Goal: Information Seeking & Learning: Learn about a topic

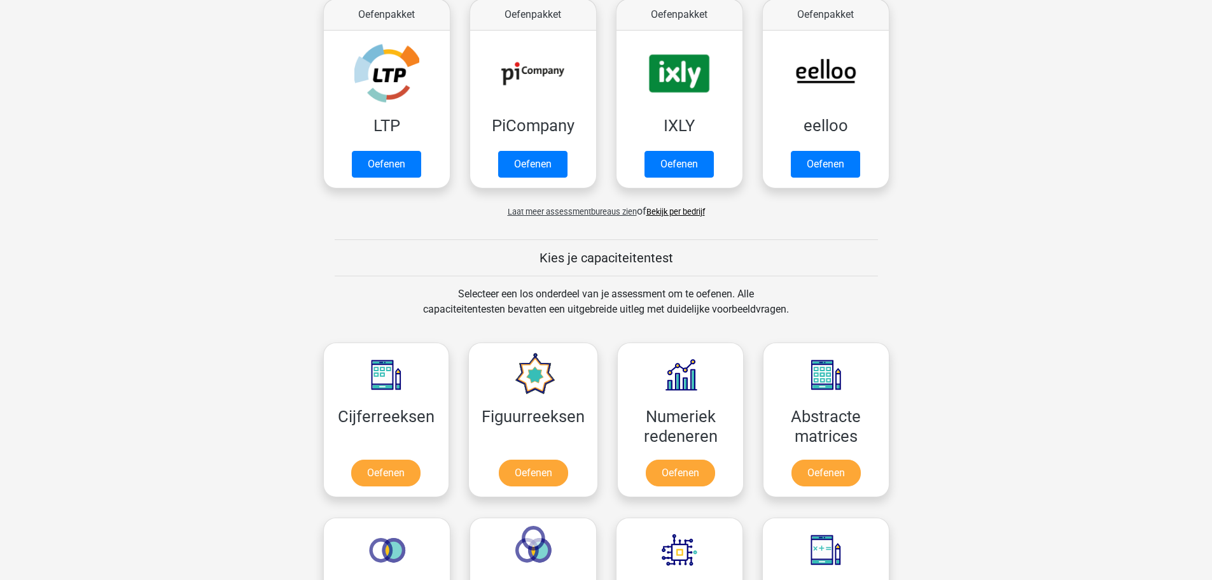
scroll to position [318, 0]
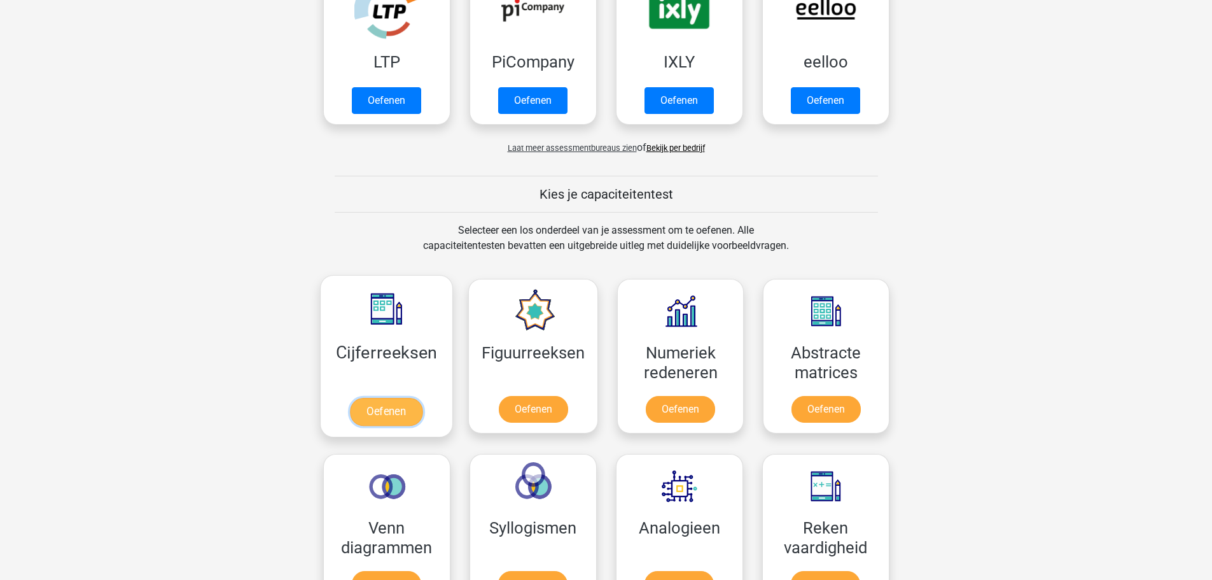
click at [377, 413] on link "Oefenen" at bounding box center [386, 412] width 73 height 28
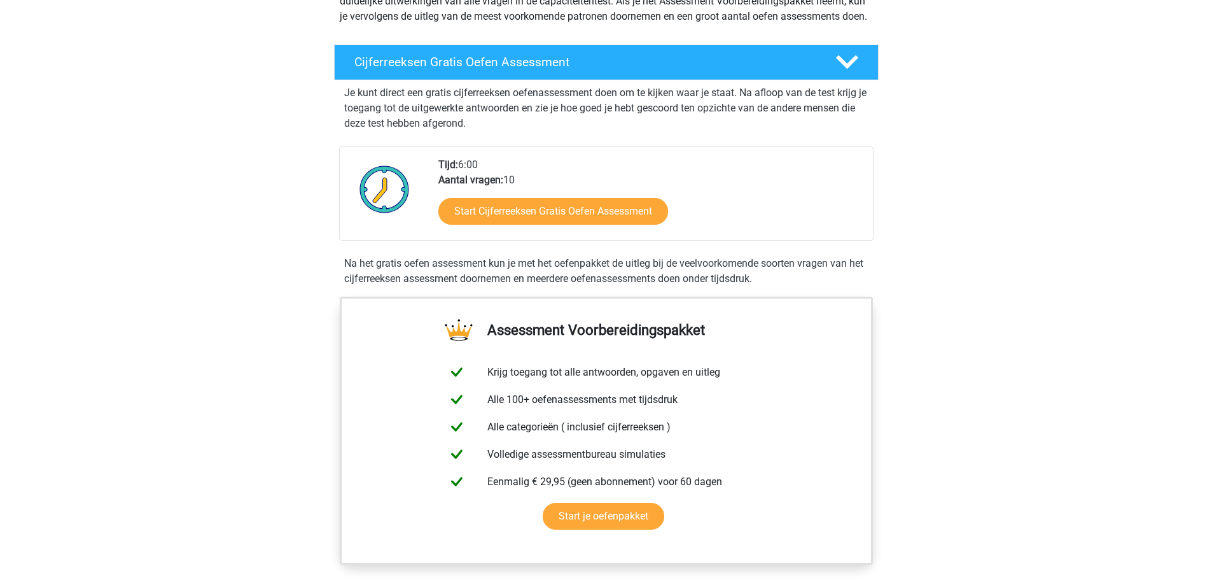
scroll to position [254, 0]
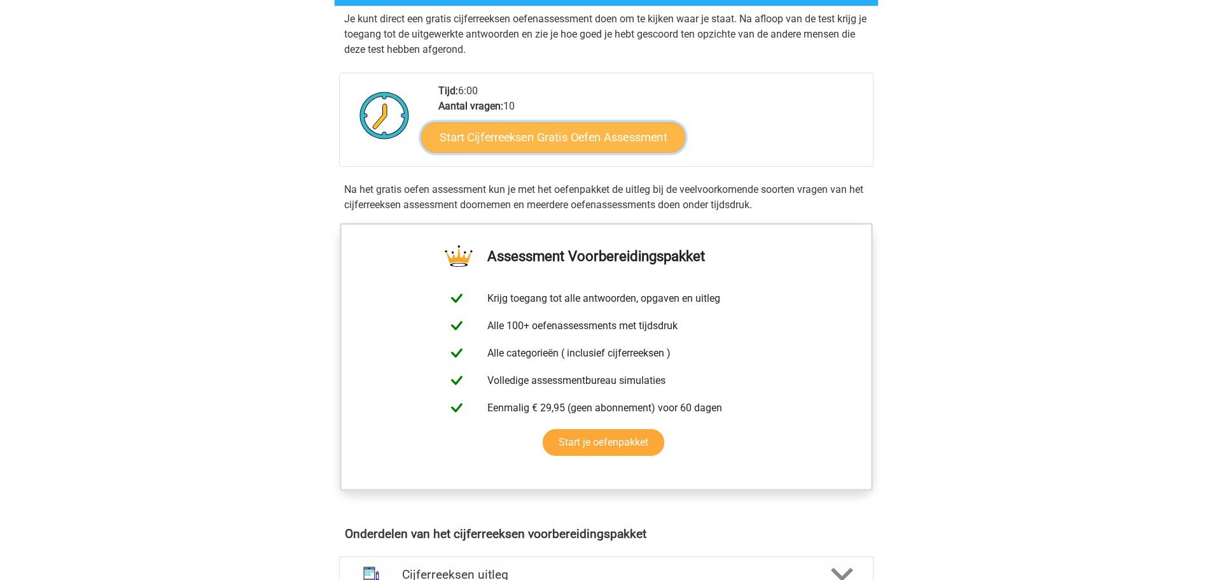
click at [520, 152] on link "Start Cijferreeksen Gratis Oefen Assessment" at bounding box center [553, 137] width 264 height 31
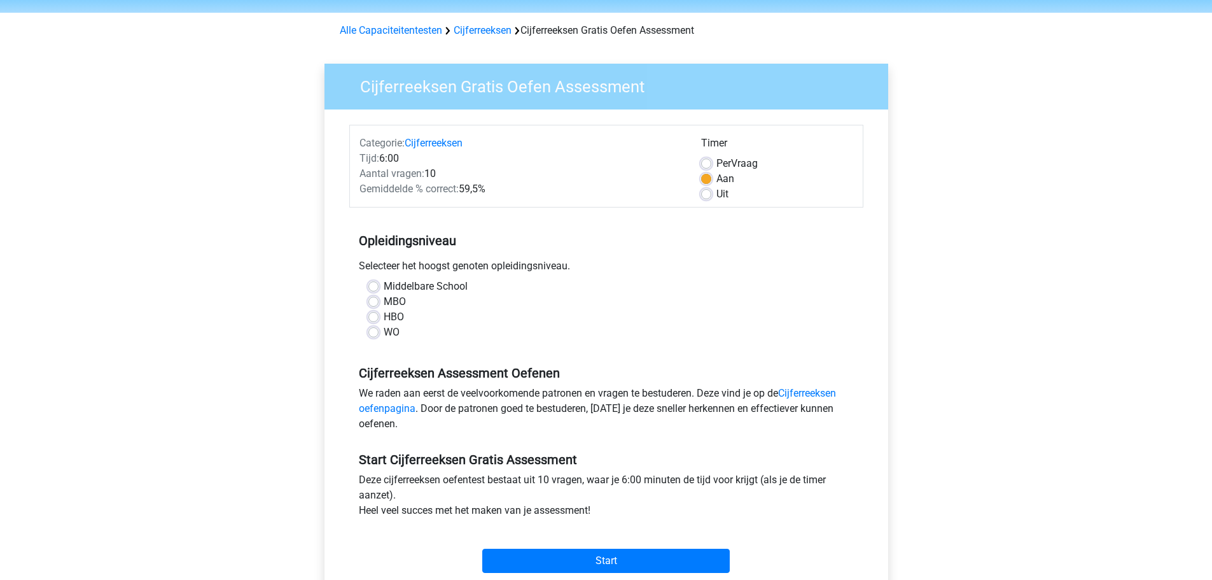
scroll to position [64, 0]
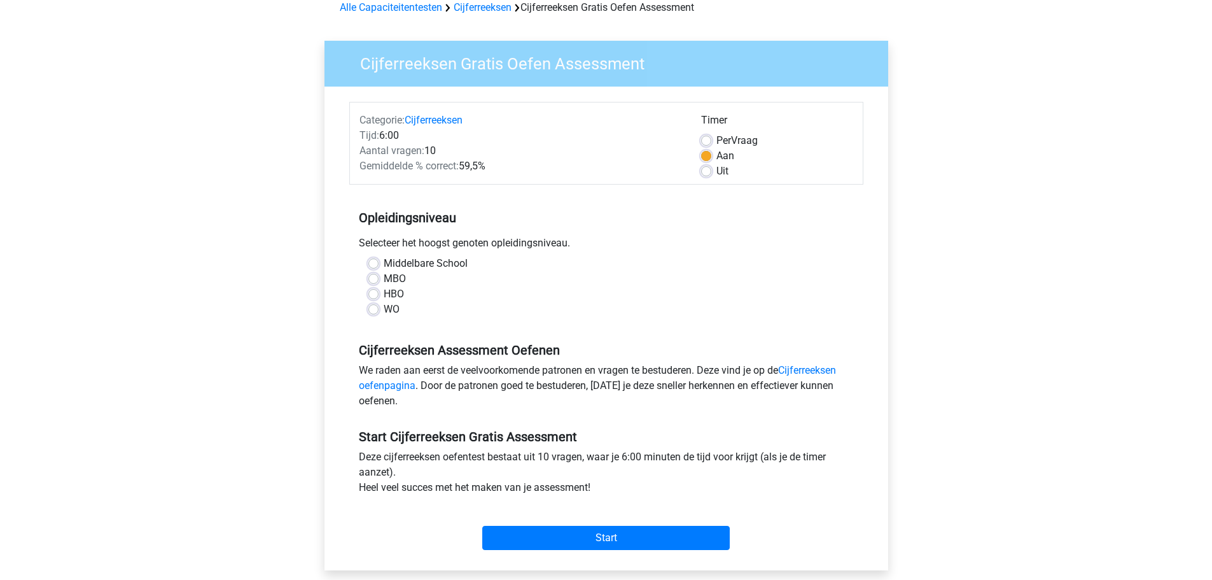
click at [384, 295] on label "HBO" at bounding box center [394, 293] width 20 height 15
click at [373, 295] on input "HBO" at bounding box center [373, 292] width 10 height 13
radio input "true"
click at [384, 277] on label "MBO" at bounding box center [395, 278] width 22 height 15
click at [372, 277] on input "MBO" at bounding box center [373, 277] width 10 height 13
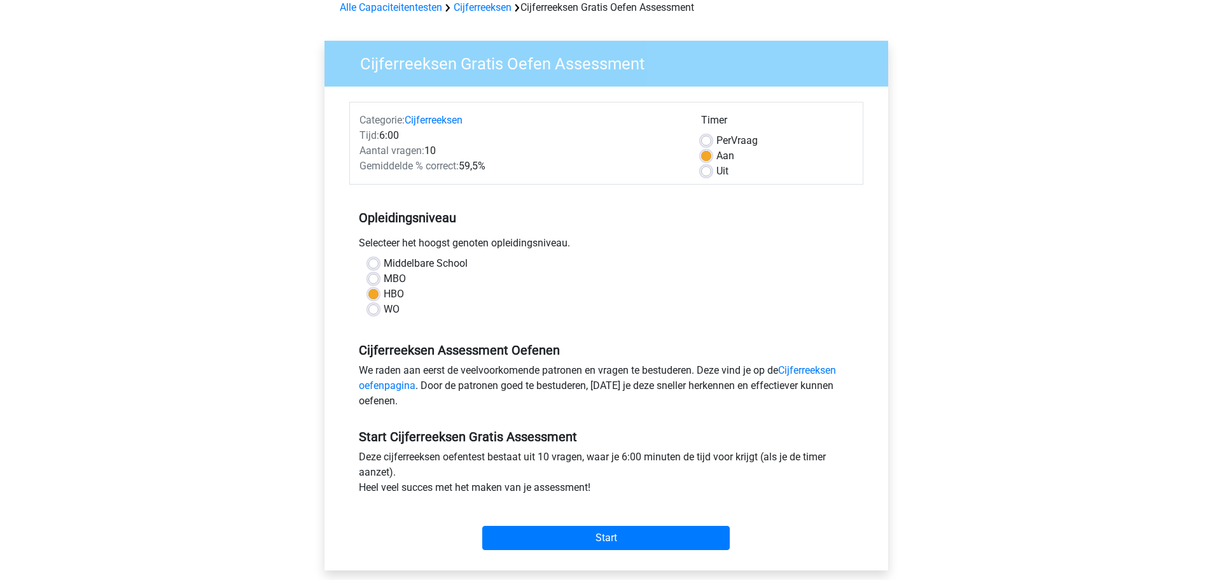
radio input "true"
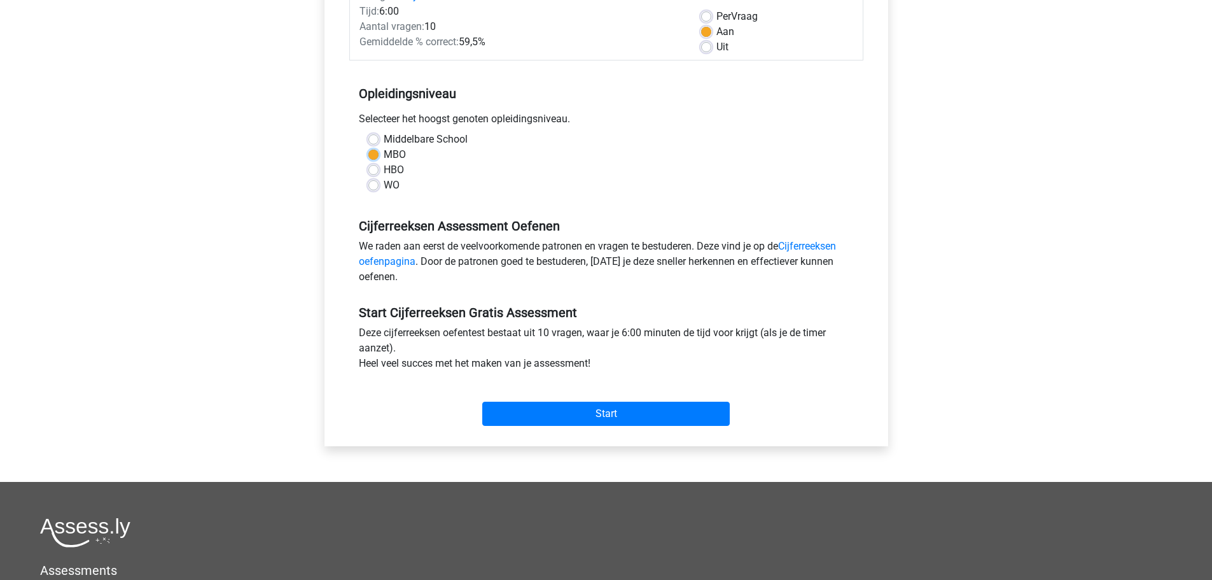
scroll to position [191, 0]
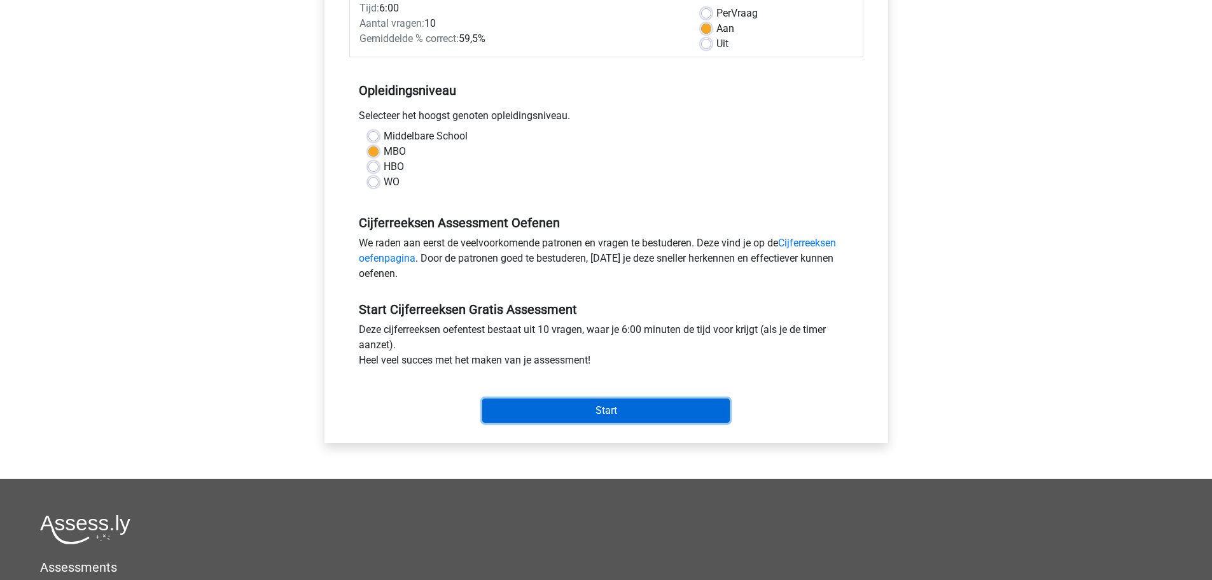
click at [618, 416] on input "Start" at bounding box center [605, 410] width 247 height 24
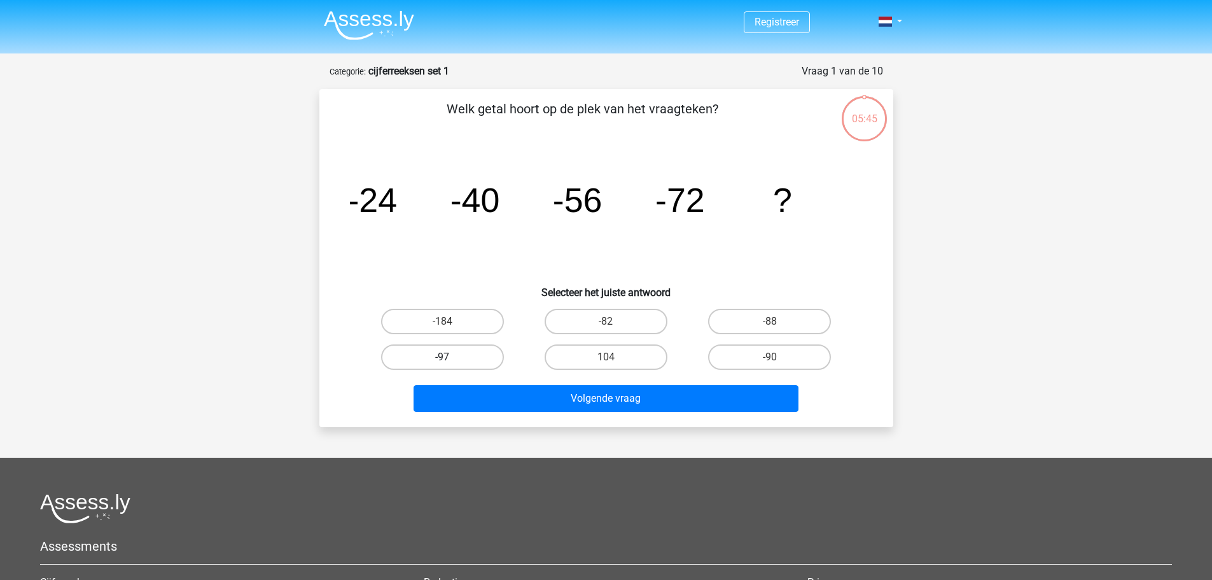
click at [442, 358] on label "-97" at bounding box center [442, 356] width 123 height 25
click at [442, 358] on input "-97" at bounding box center [446, 361] width 8 height 8
radio input "true"
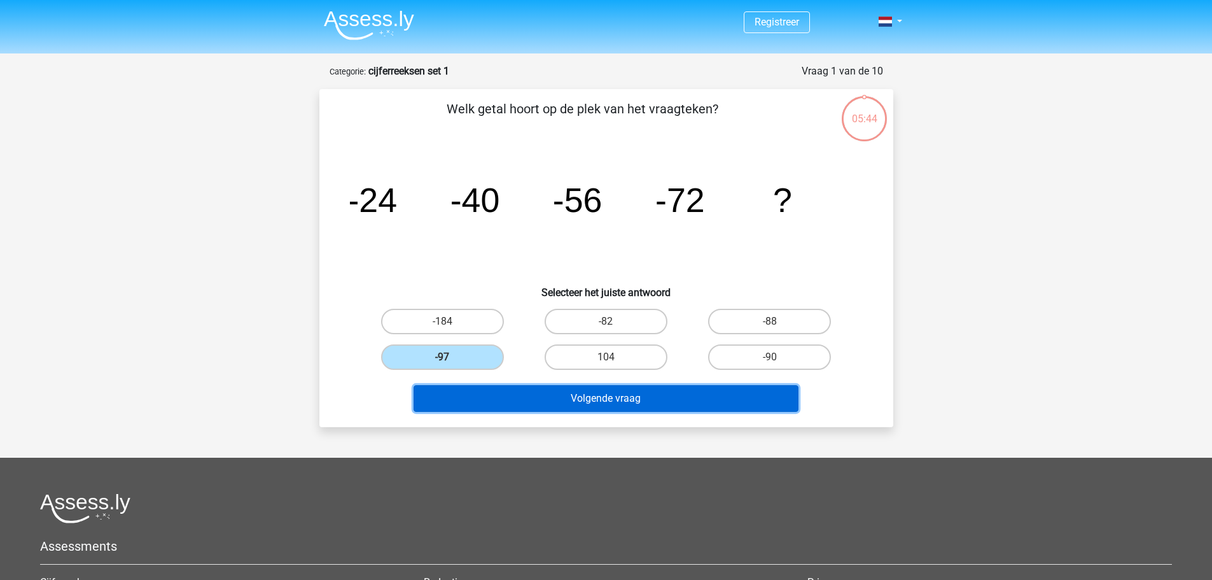
click at [623, 400] on button "Volgende vraag" at bounding box center [606, 398] width 385 height 27
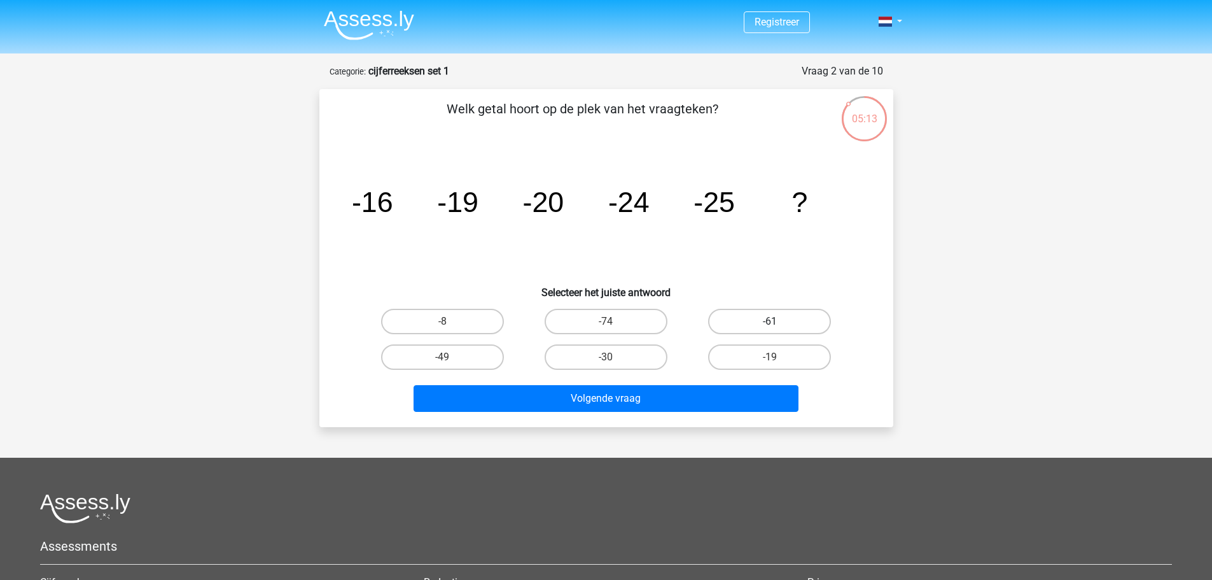
click at [752, 325] on label "-61" at bounding box center [769, 321] width 123 height 25
click at [770, 325] on input "-61" at bounding box center [774, 325] width 8 height 8
radio input "true"
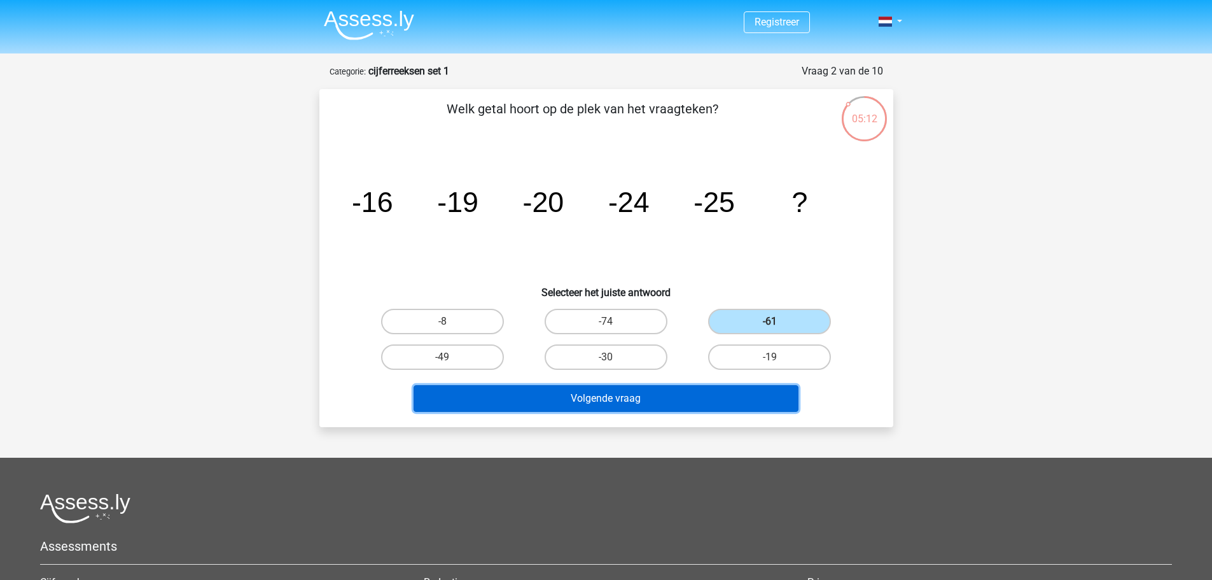
click at [699, 403] on button "Volgende vraag" at bounding box center [606, 398] width 385 height 27
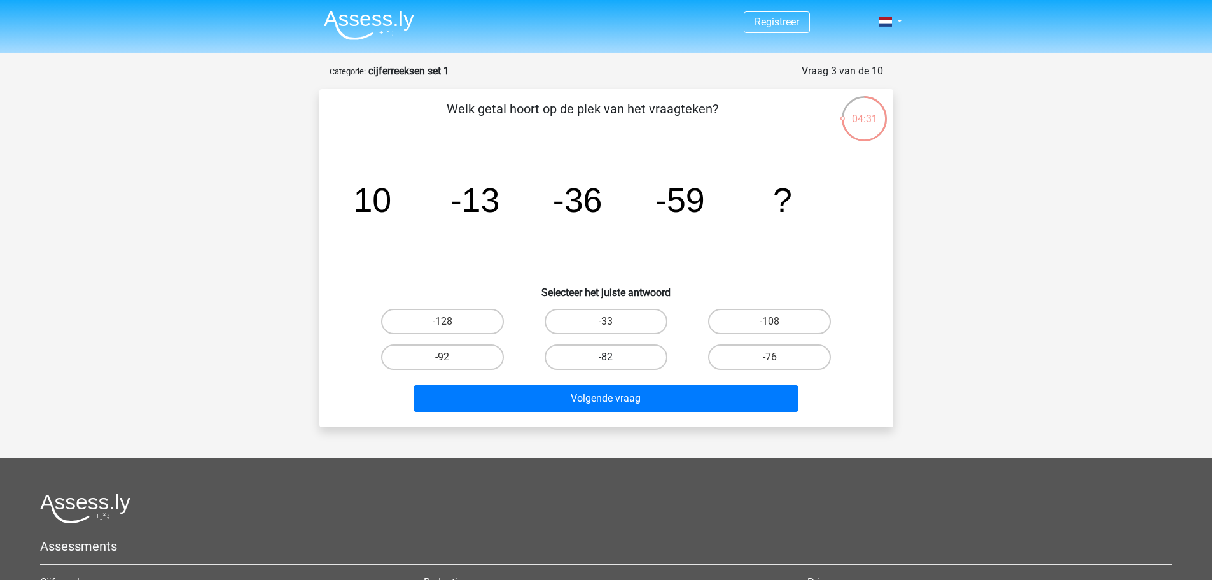
click at [630, 363] on label "-82" at bounding box center [606, 356] width 123 height 25
click at [614, 363] on input "-82" at bounding box center [610, 361] width 8 height 8
radio input "true"
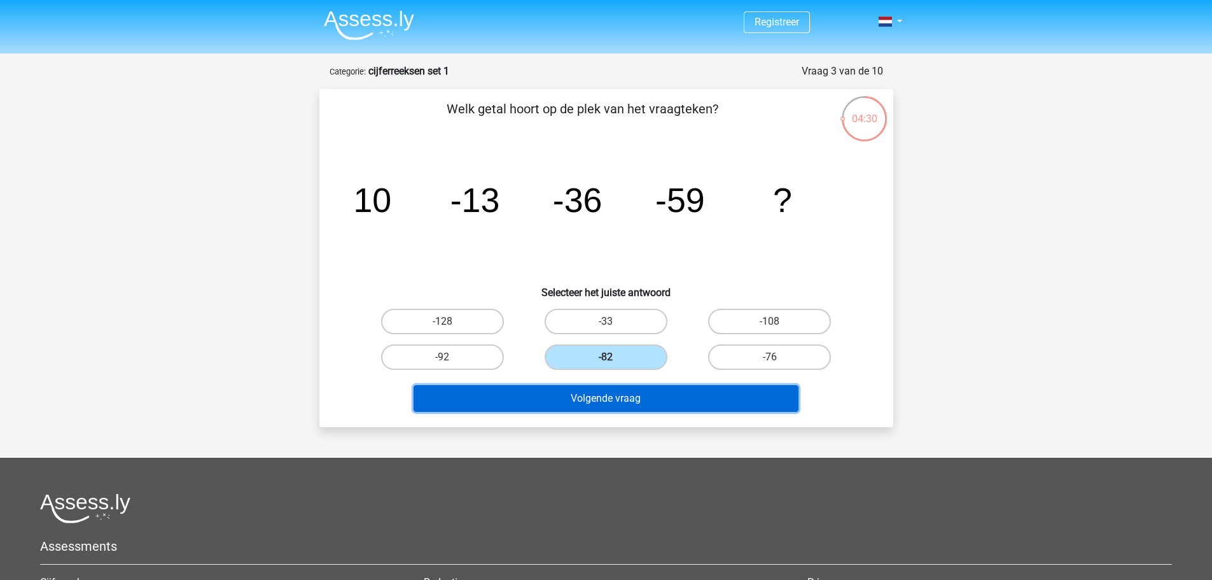
click at [632, 408] on button "Volgende vraag" at bounding box center [606, 398] width 385 height 27
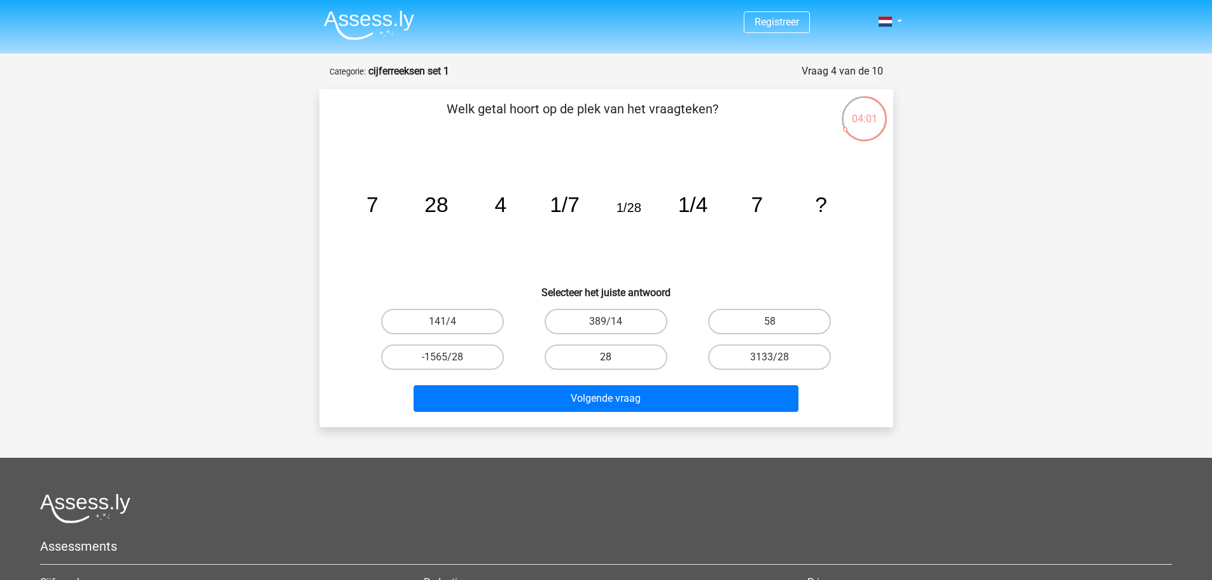
click at [608, 353] on label "28" at bounding box center [606, 356] width 123 height 25
click at [608, 357] on input "28" at bounding box center [610, 361] width 8 height 8
radio input "true"
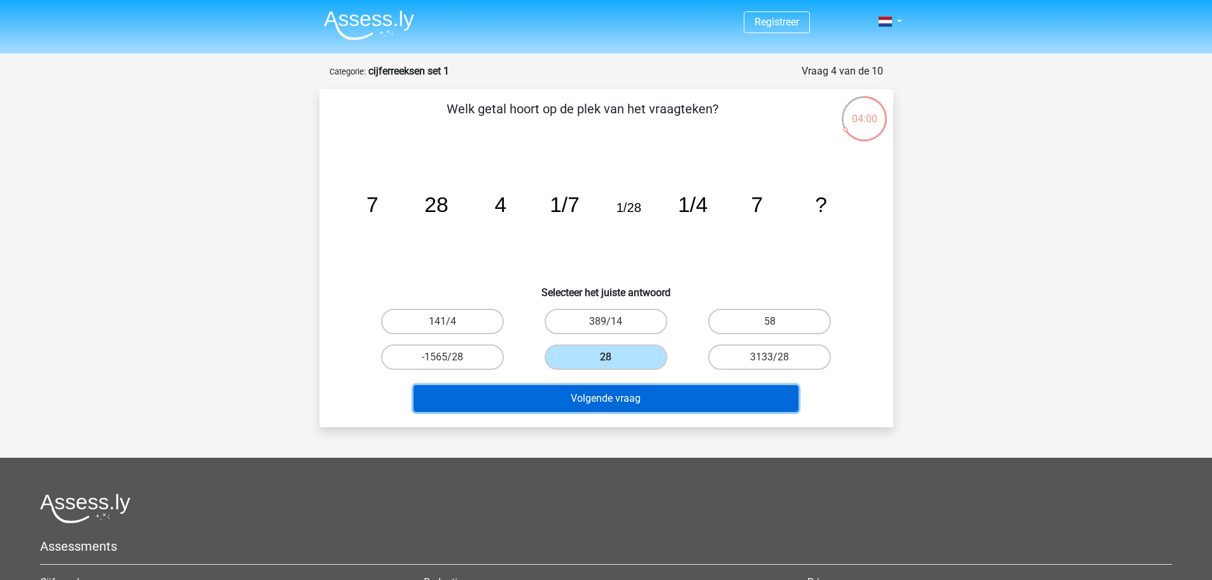
click at [611, 401] on button "Volgende vraag" at bounding box center [606, 398] width 385 height 27
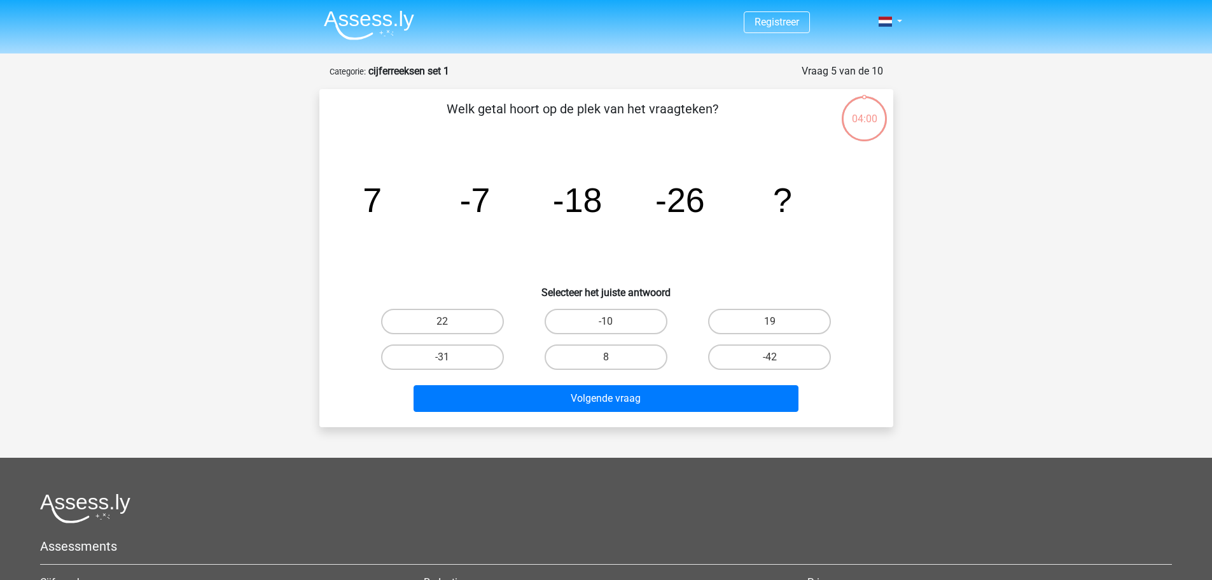
scroll to position [64, 0]
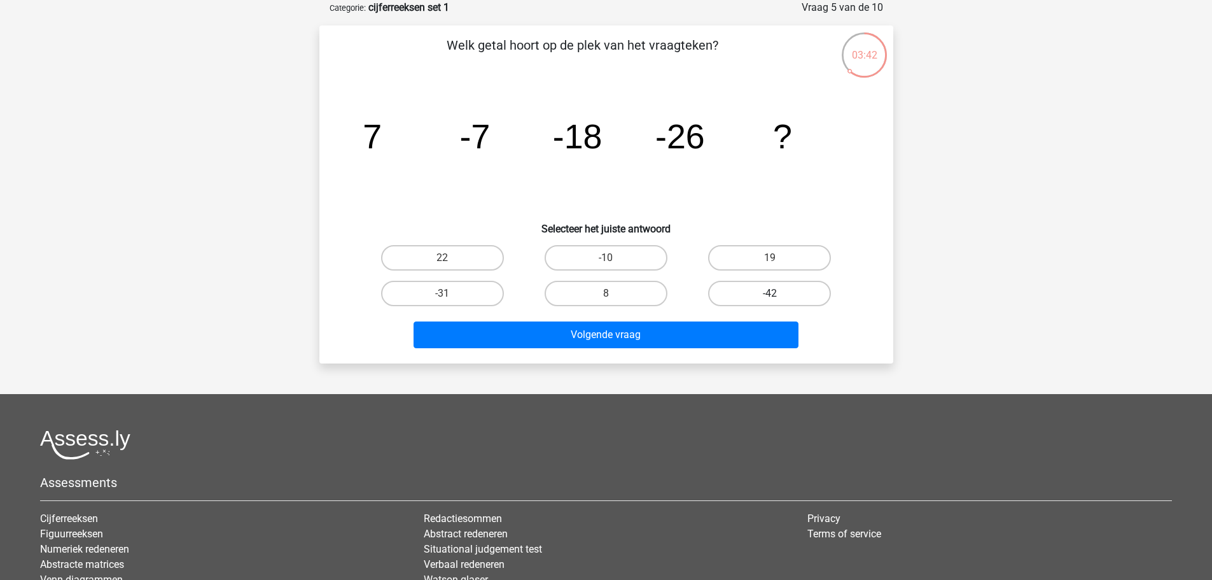
click at [793, 296] on label "-42" at bounding box center [769, 293] width 123 height 25
click at [778, 296] on input "-42" at bounding box center [774, 297] width 8 height 8
radio input "true"
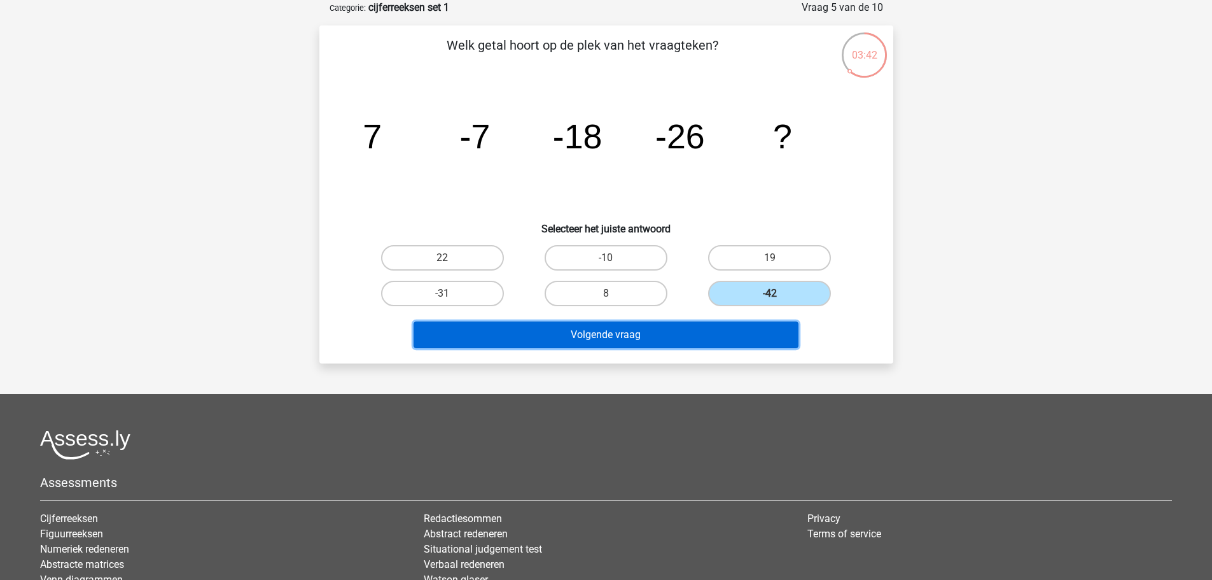
click at [723, 336] on button "Volgende vraag" at bounding box center [606, 334] width 385 height 27
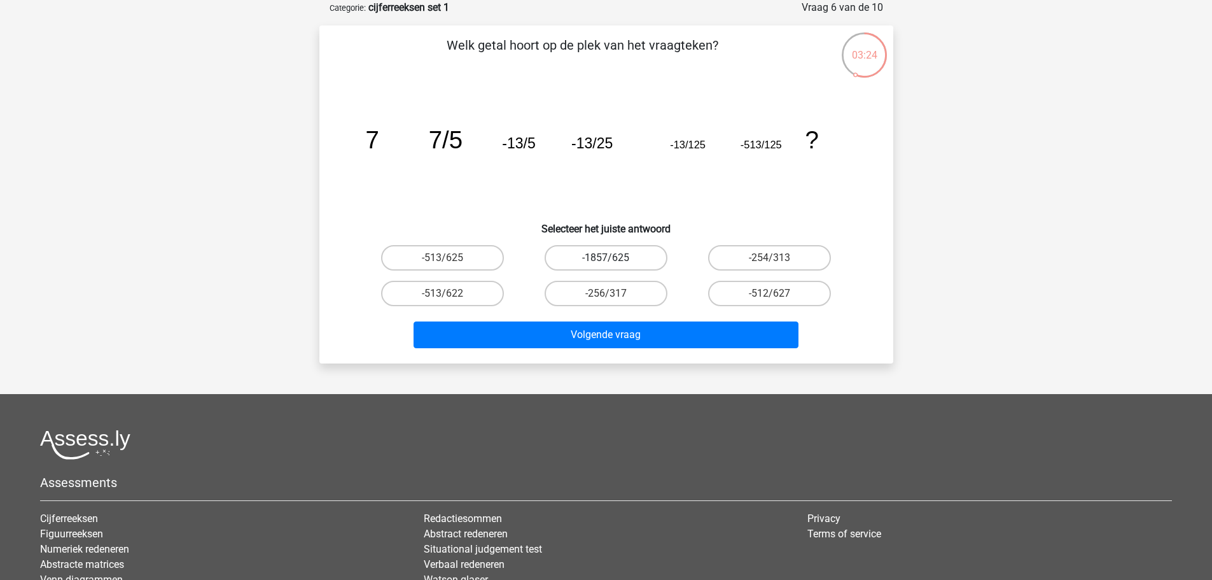
click at [623, 262] on label "-1857/625" at bounding box center [606, 257] width 123 height 25
click at [614, 262] on input "-1857/625" at bounding box center [610, 262] width 8 height 8
radio input "true"
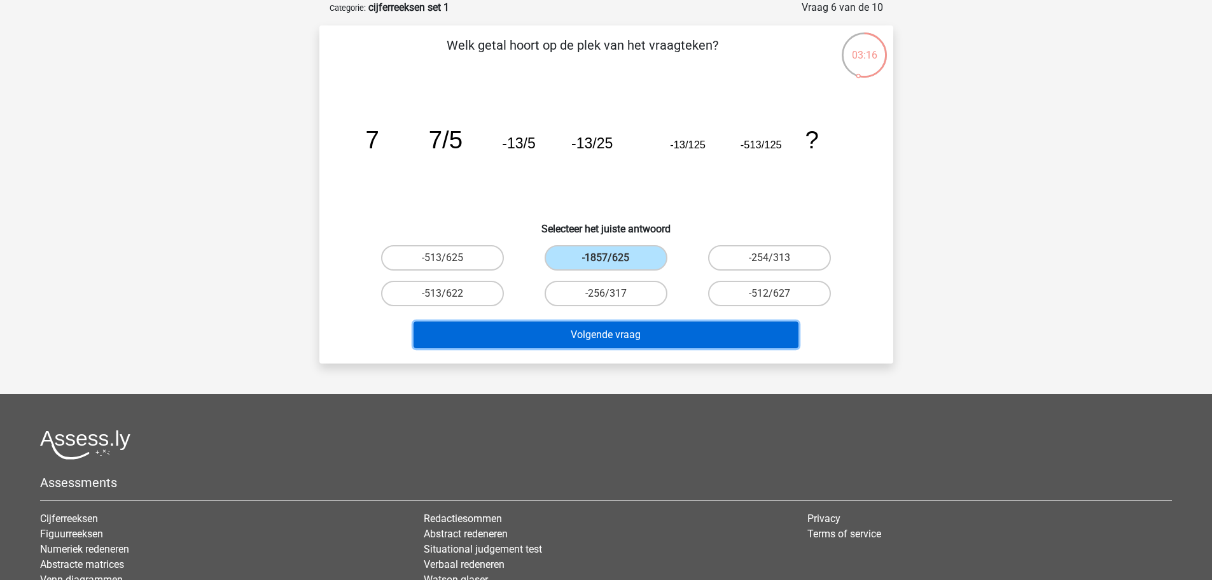
click at [639, 335] on button "Volgende vraag" at bounding box center [606, 334] width 385 height 27
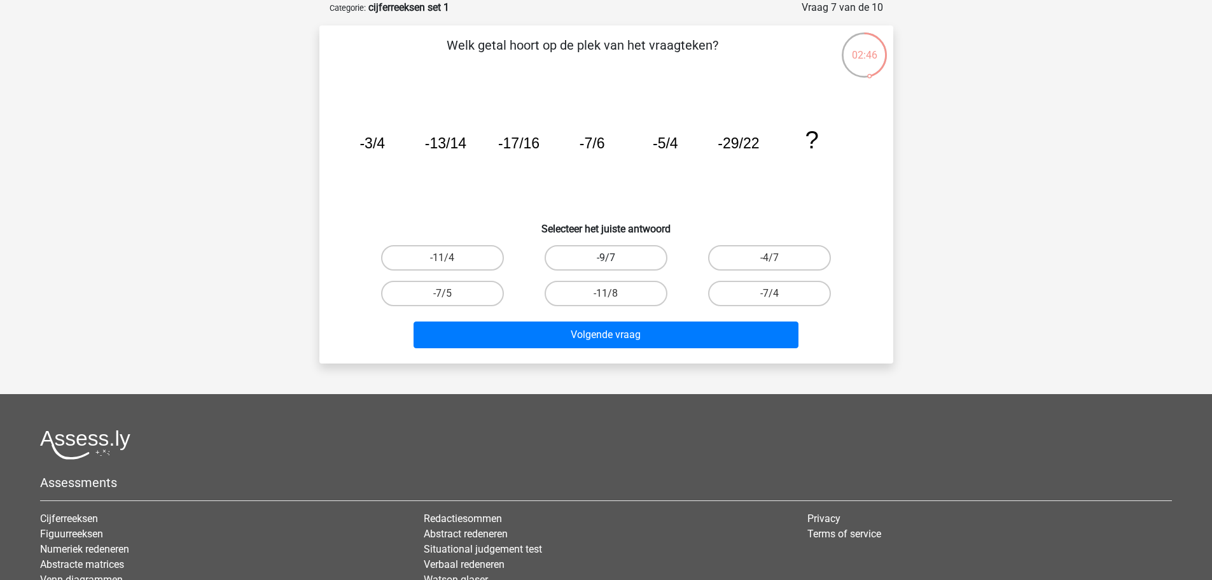
click at [622, 262] on label "-9/7" at bounding box center [606, 257] width 123 height 25
click at [614, 262] on input "-9/7" at bounding box center [610, 262] width 8 height 8
radio input "true"
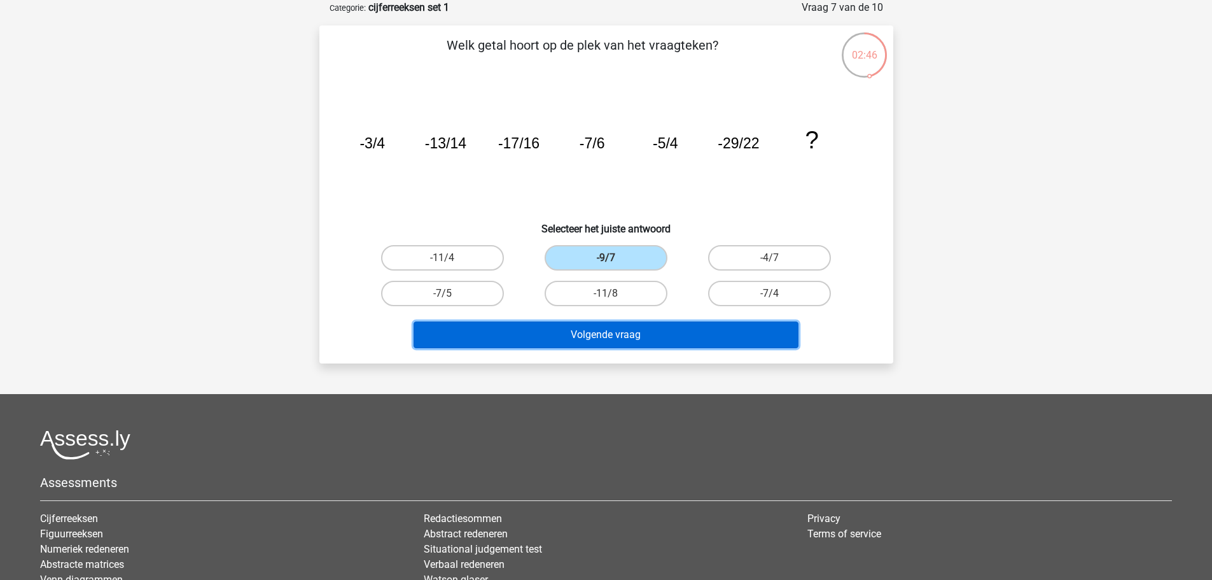
click at [636, 342] on button "Volgende vraag" at bounding box center [606, 334] width 385 height 27
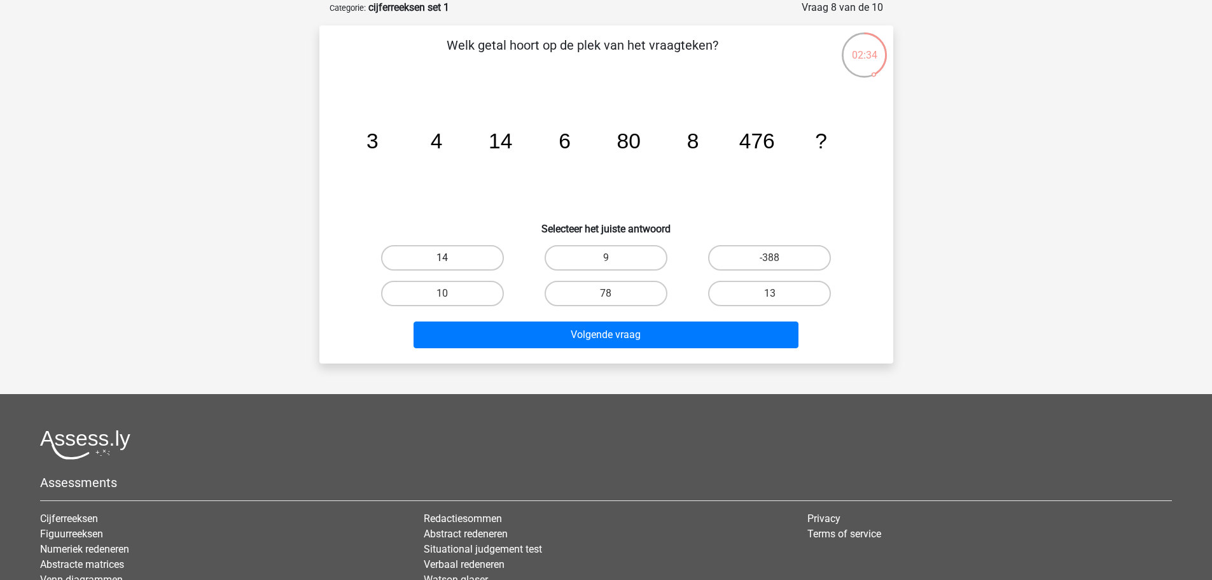
click at [471, 253] on label "14" at bounding box center [442, 257] width 123 height 25
click at [450, 258] on input "14" at bounding box center [446, 262] width 8 height 8
radio input "true"
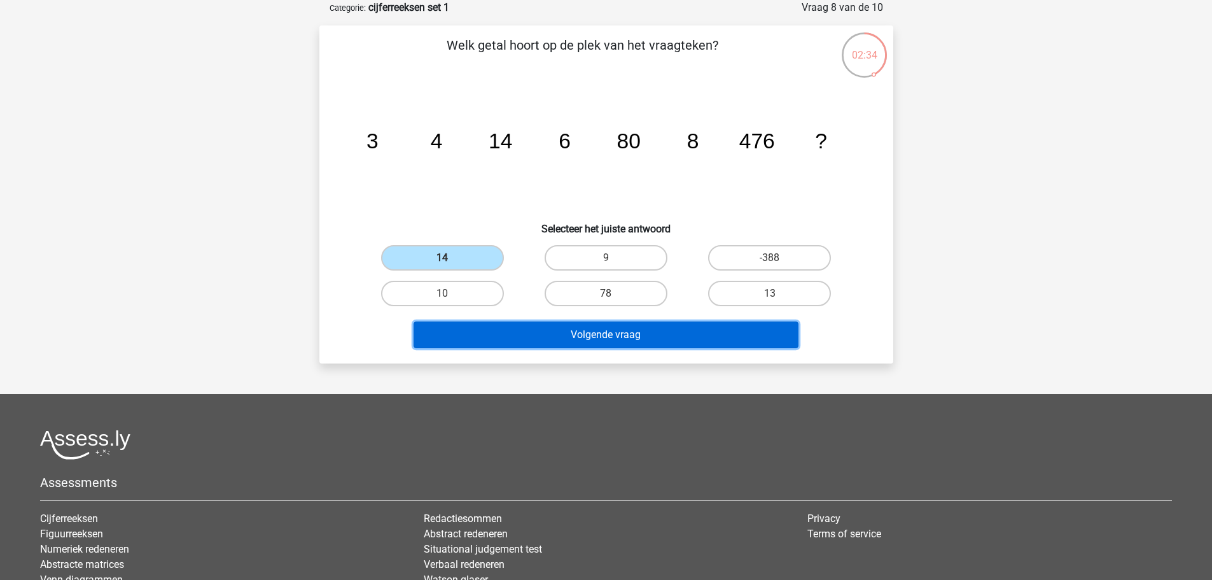
click at [599, 335] on button "Volgende vraag" at bounding box center [606, 334] width 385 height 27
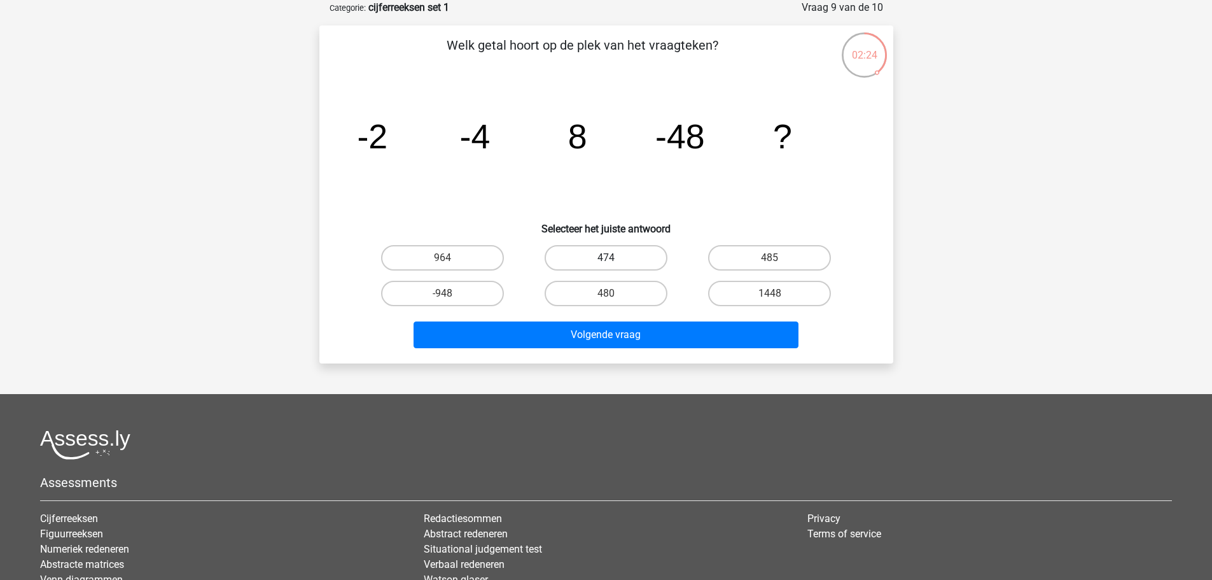
click at [612, 256] on label "474" at bounding box center [606, 257] width 123 height 25
click at [612, 258] on input "474" at bounding box center [610, 262] width 8 height 8
radio input "true"
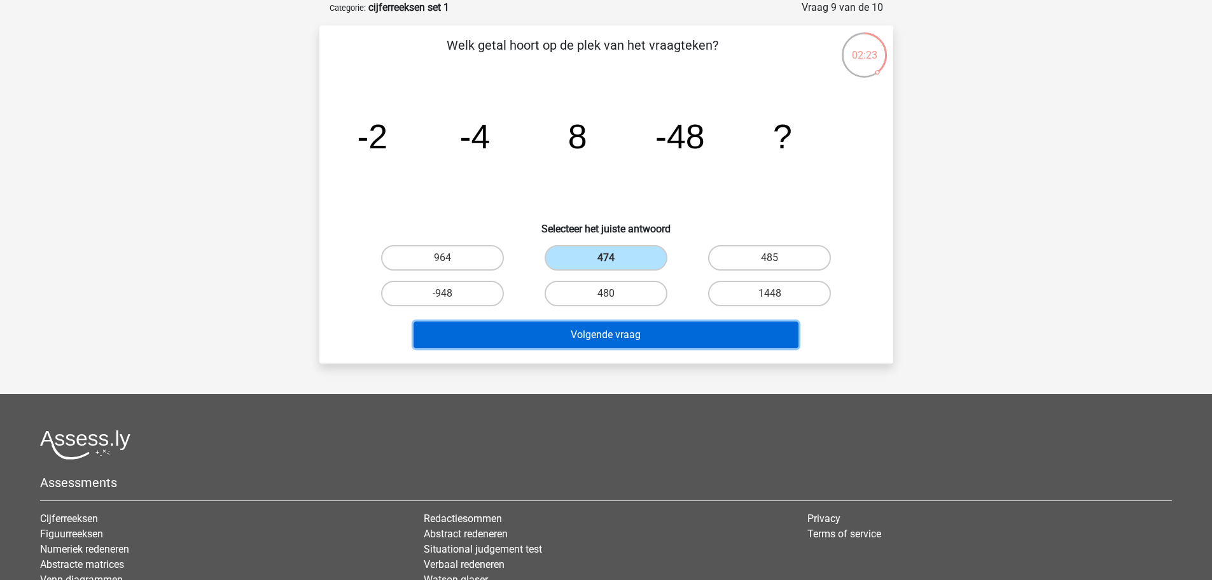
click at [595, 339] on button "Volgende vraag" at bounding box center [606, 334] width 385 height 27
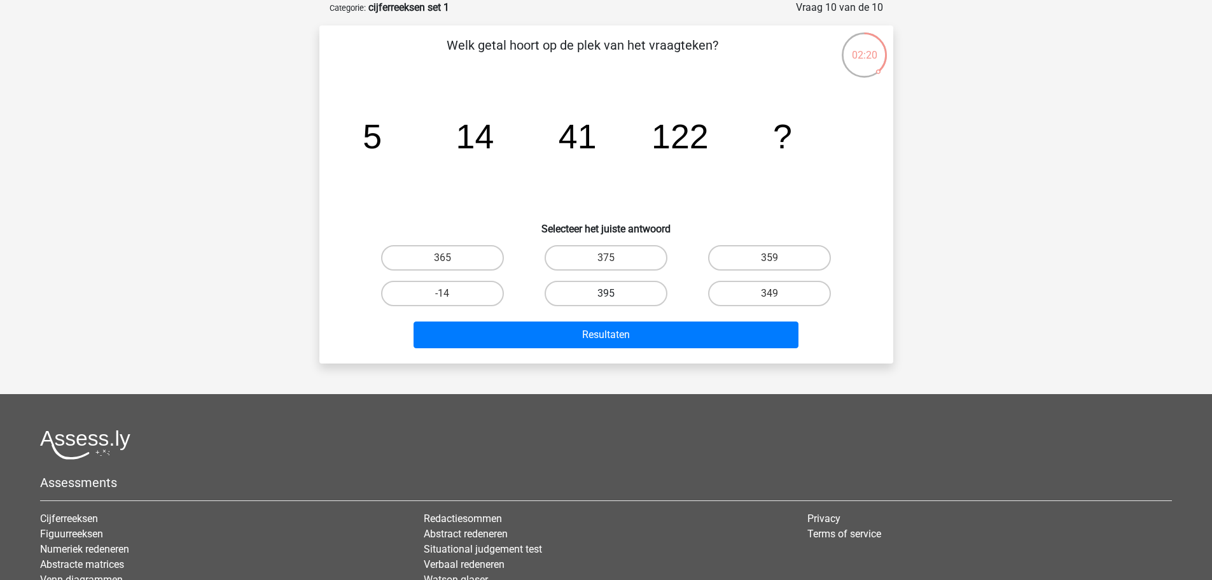
click at [623, 298] on label "395" at bounding box center [606, 293] width 123 height 25
click at [614, 298] on input "395" at bounding box center [610, 297] width 8 height 8
radio input "true"
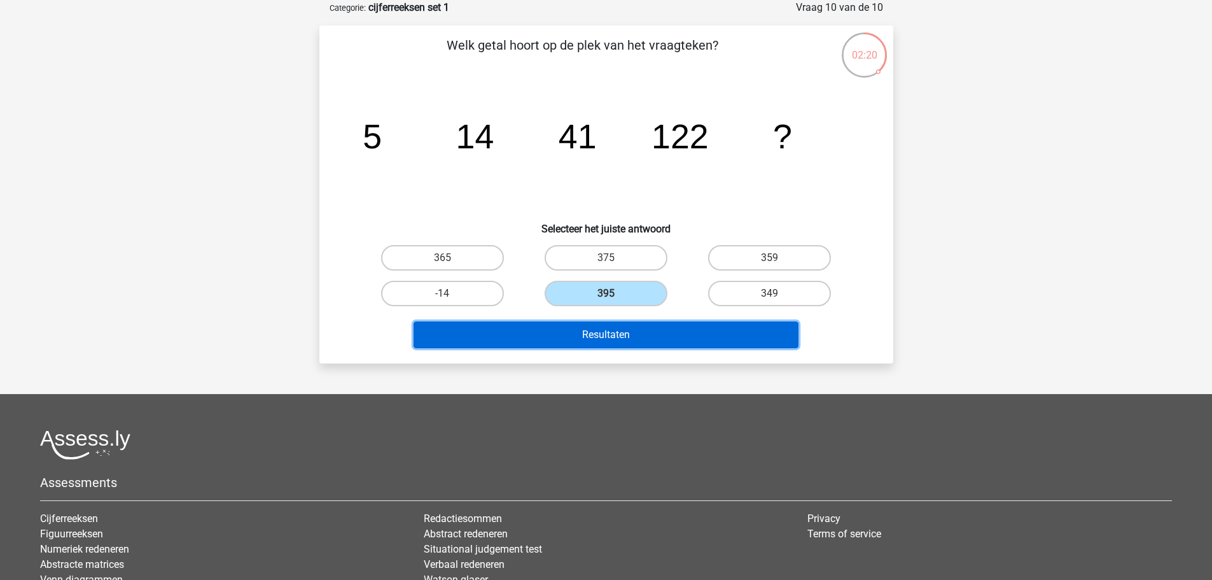
click at [620, 327] on button "Resultaten" at bounding box center [606, 334] width 385 height 27
